Goal: Transaction & Acquisition: Subscribe to service/newsletter

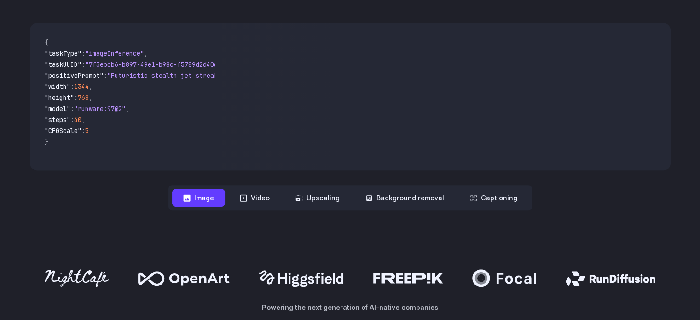
scroll to position [460, 0]
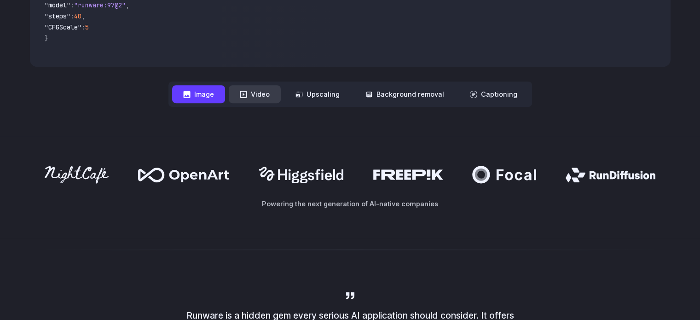
click at [260, 85] on button "Video" at bounding box center [255, 94] width 52 height 18
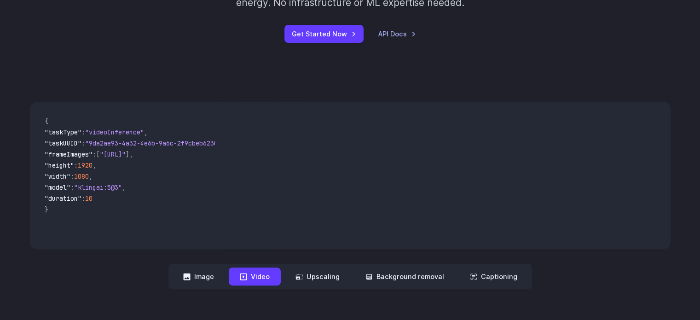
scroll to position [276, 0]
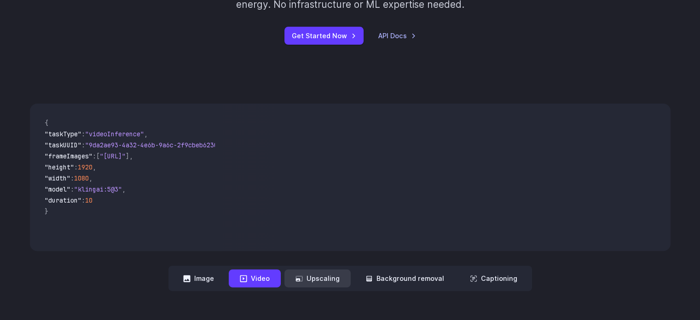
click at [331, 269] on button "Upscaling" at bounding box center [317, 278] width 66 height 18
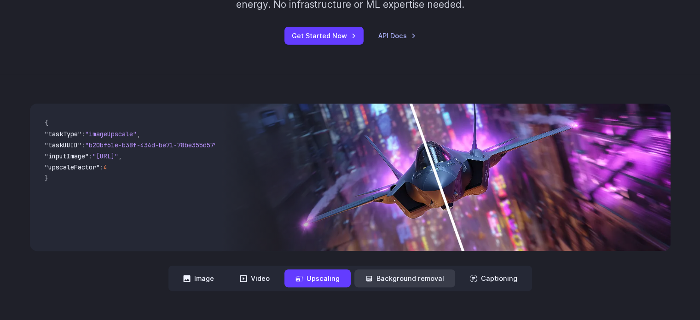
click at [389, 269] on button "Background removal" at bounding box center [404, 278] width 101 height 18
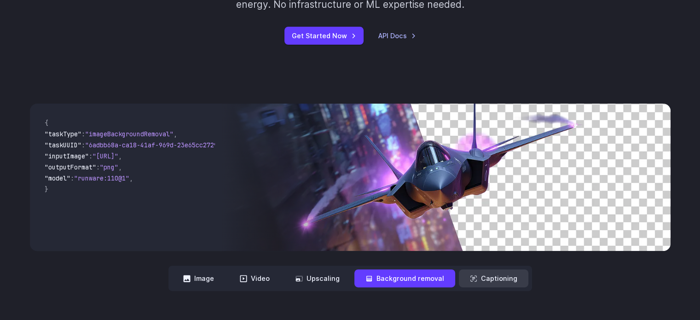
click at [497, 269] on button "Captioning" at bounding box center [493, 278] width 69 height 18
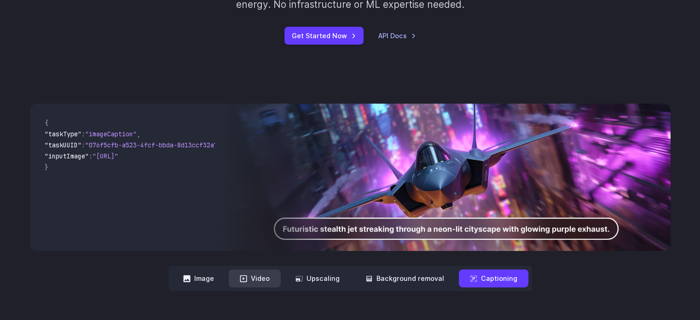
click at [247, 275] on icon at bounding box center [243, 278] width 7 height 7
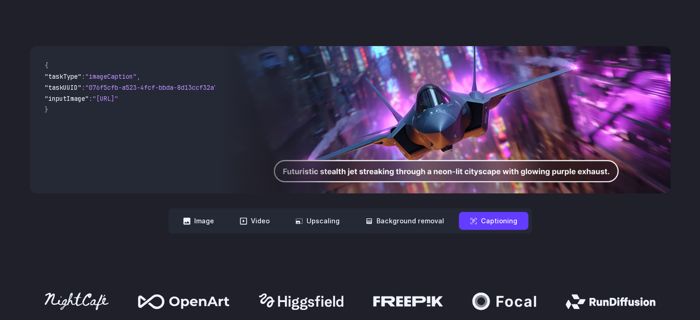
scroll to position [414, 0]
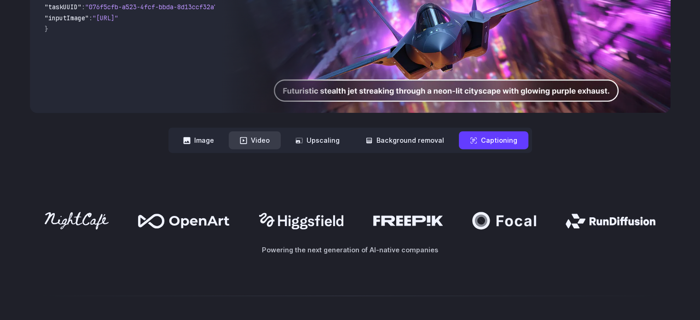
click at [259, 131] on button "Video" at bounding box center [255, 140] width 52 height 18
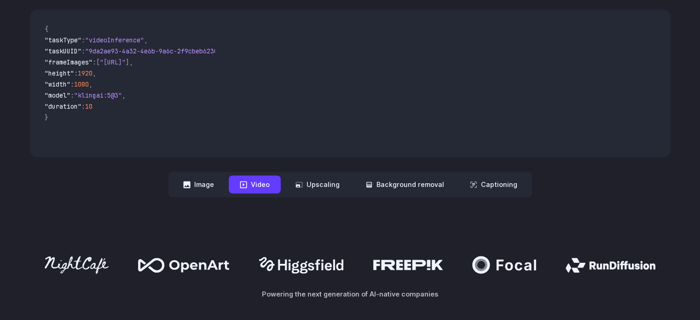
scroll to position [322, 0]
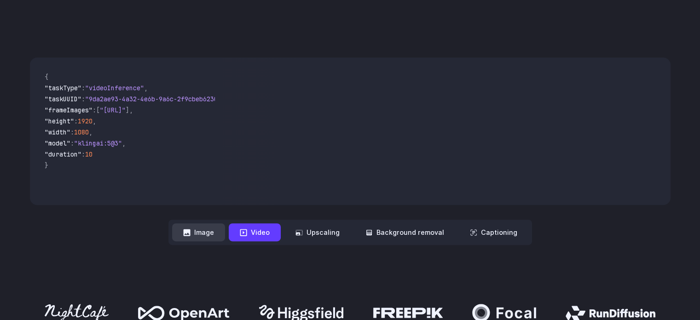
click at [213, 223] on button "Image" at bounding box center [198, 232] width 53 height 18
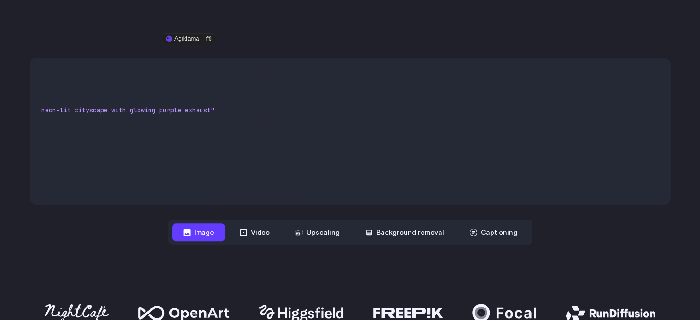
scroll to position [0, 250]
click at [265, 223] on button "Video" at bounding box center [255, 232] width 52 height 18
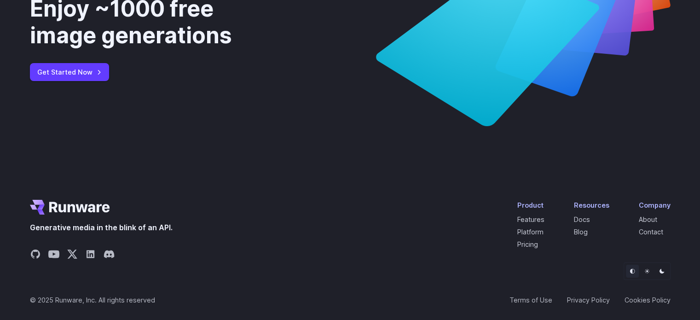
scroll to position [3496, 0]
click at [64, 81] on link "Get Started Now" at bounding box center [69, 72] width 79 height 18
drag, startPoint x: 175, startPoint y: 227, endPoint x: 31, endPoint y: 224, distance: 143.5
click at [31, 224] on div "Generative media in the blink of an API. Product Features Platform Pricing Reso…" at bounding box center [350, 231] width 640 height 63
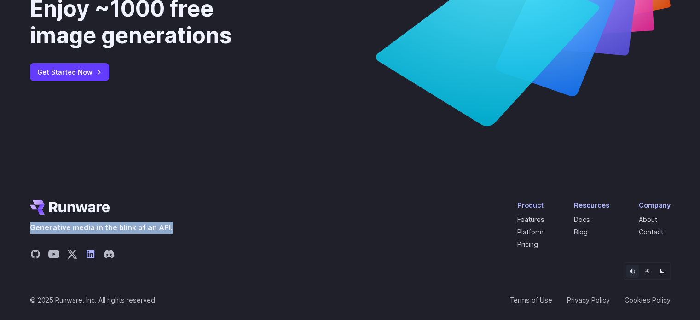
click at [92, 255] on icon "Share on LinkedIn" at bounding box center [90, 253] width 11 height 11
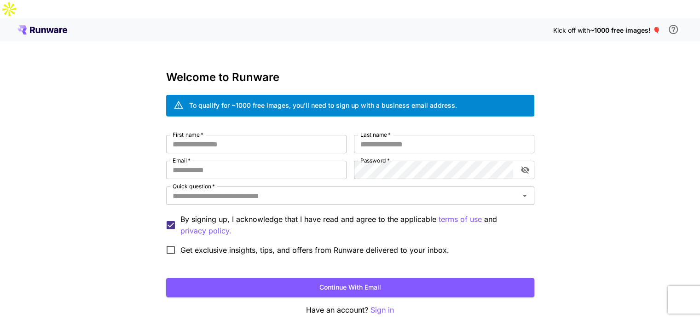
scroll to position [26, 0]
